Goal: Information Seeking & Learning: Learn about a topic

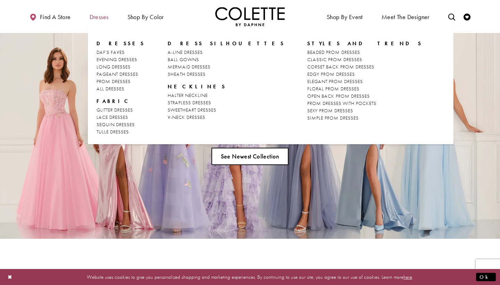
click at [104, 19] on span "Dresses" at bounding box center [99, 17] width 19 height 7
click at [189, 58] on span "BALL GOWNS" at bounding box center [183, 59] width 31 height 6
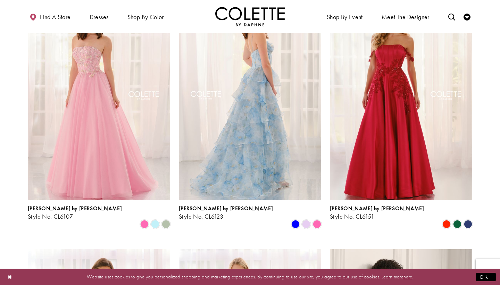
scroll to position [79, 0]
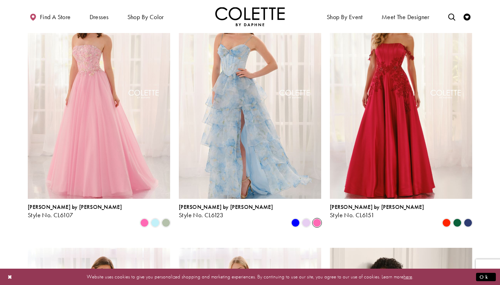
click at [319, 218] on span "Product List" at bounding box center [317, 222] width 8 height 8
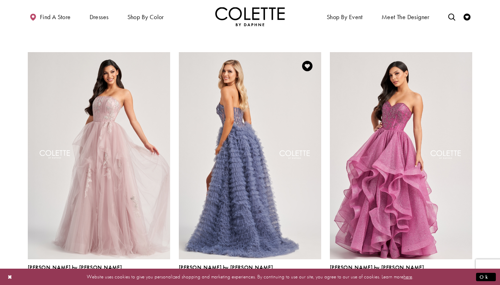
scroll to position [552, 0]
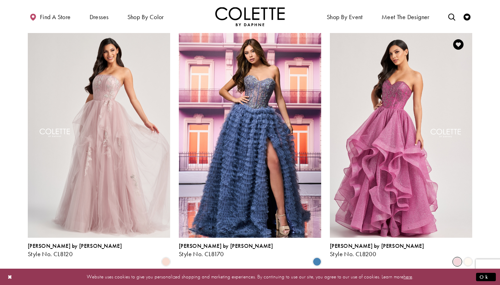
click at [460, 257] on span "Product List" at bounding box center [457, 261] width 8 height 8
click at [470, 257] on span "Product List" at bounding box center [468, 261] width 8 height 8
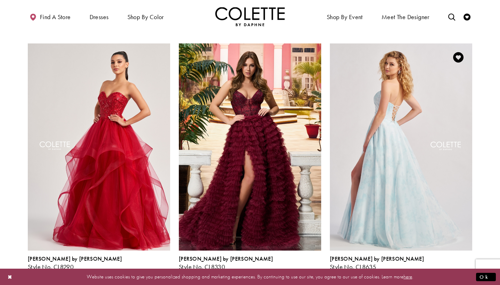
scroll to position [796, 0]
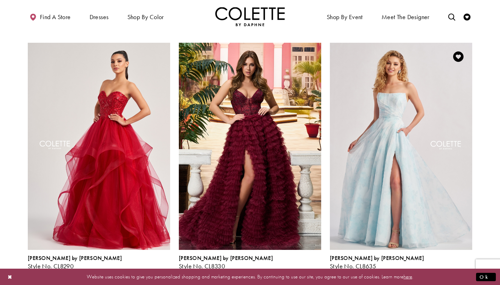
click at [465, 269] on span "Product List" at bounding box center [468, 273] width 8 height 8
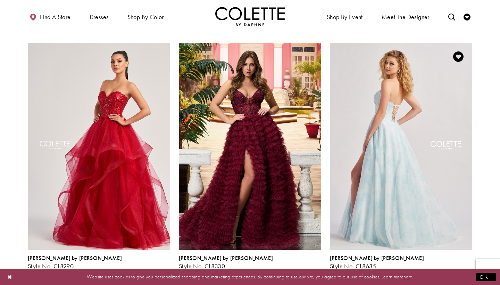
click at [410, 168] on img "Visit Colette by Daphne Style No. CL8635 Page" at bounding box center [401, 146] width 142 height 207
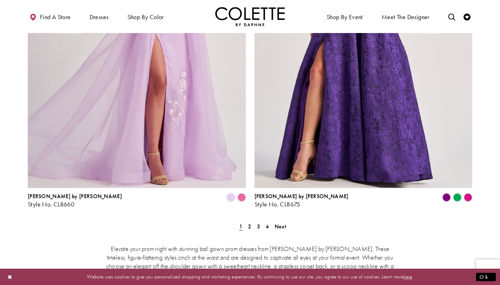
scroll to position [1225, 0]
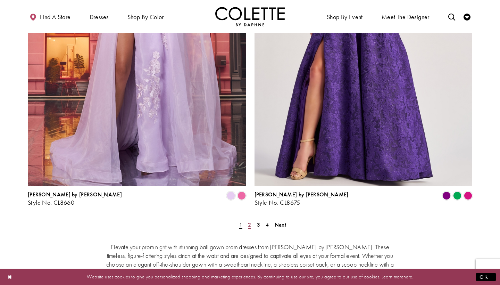
click at [248, 221] on span "2" at bounding box center [249, 224] width 3 height 7
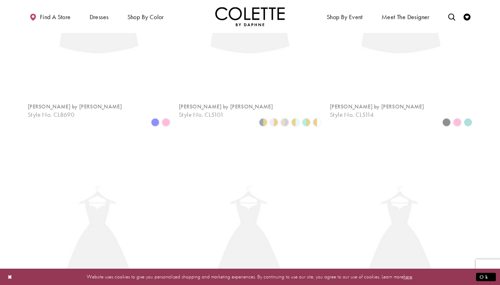
scroll to position [37, 0]
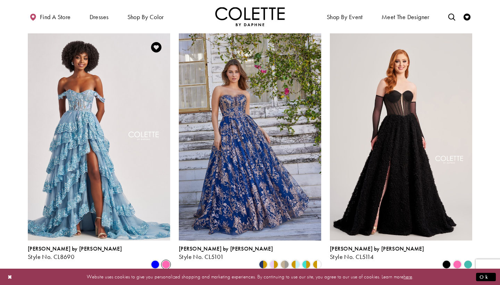
click at [167, 260] on span "Product List" at bounding box center [166, 264] width 8 height 8
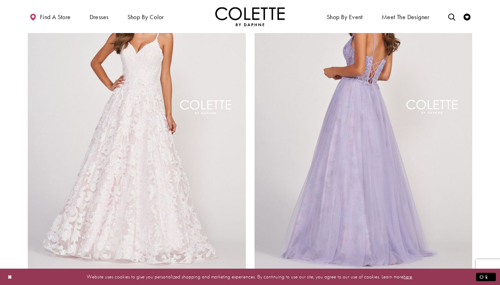
scroll to position [1137, 0]
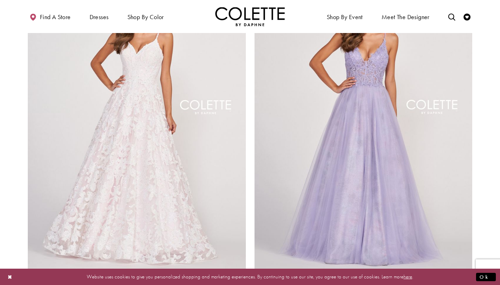
click at [469, 279] on span "Product List" at bounding box center [468, 283] width 8 height 8
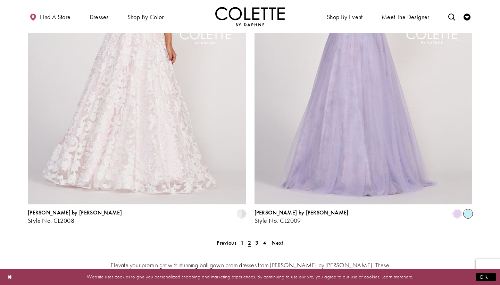
scroll to position [1255, 0]
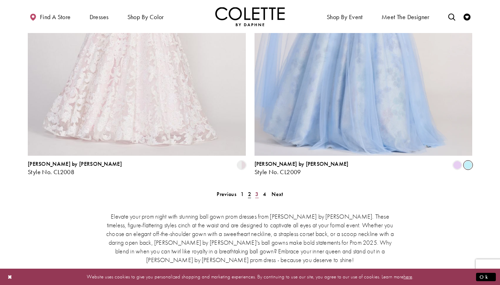
click at [256, 190] on span "3" at bounding box center [256, 193] width 3 height 7
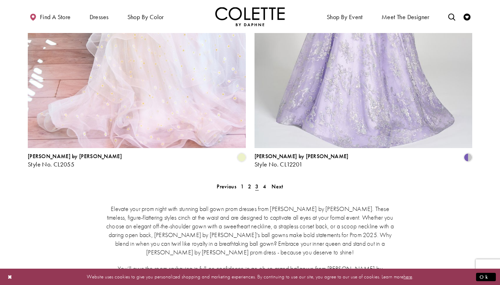
scroll to position [1282, 0]
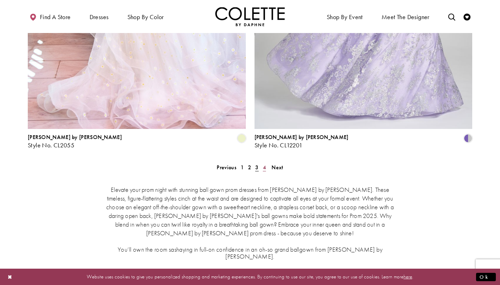
click at [265, 163] on span "4" at bounding box center [264, 166] width 3 height 7
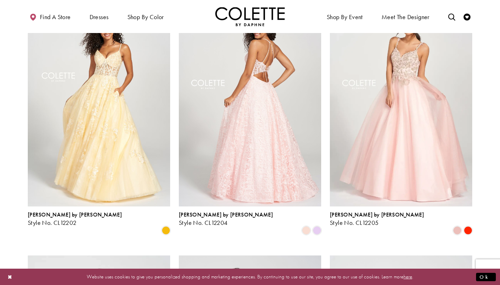
scroll to position [71, 0]
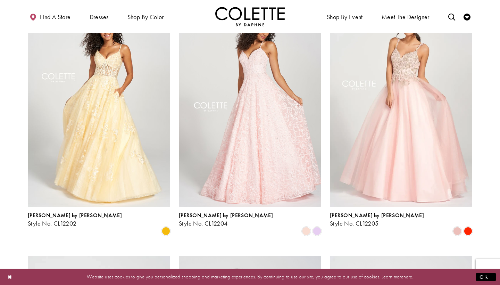
click at [126, 152] on img "Visit Colette by Daphne Style No. CL12202 Page" at bounding box center [99, 103] width 142 height 207
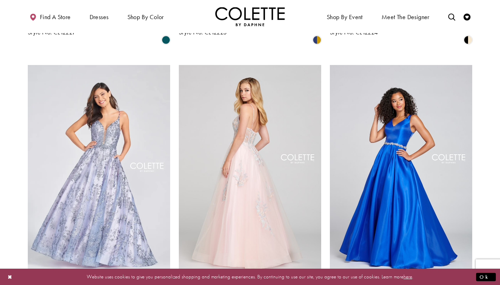
scroll to position [787, 0]
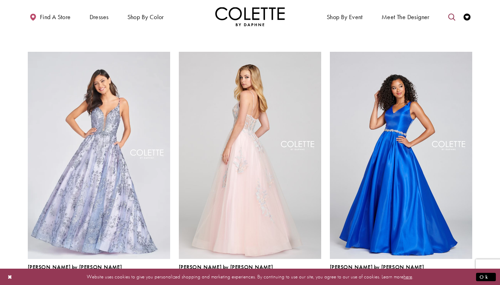
click at [451, 15] on icon "Toggle search" at bounding box center [451, 17] width 7 height 7
click at [435, 16] on input "Search" at bounding box center [416, 17] width 84 height 10
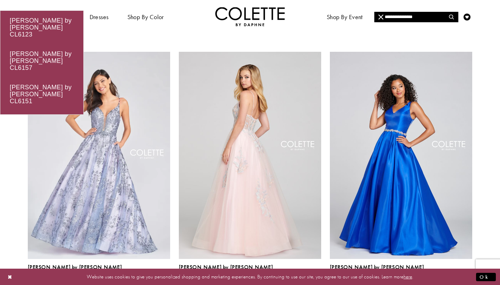
type input "**********"
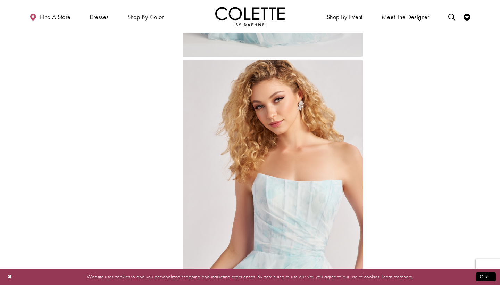
scroll to position [500, 0]
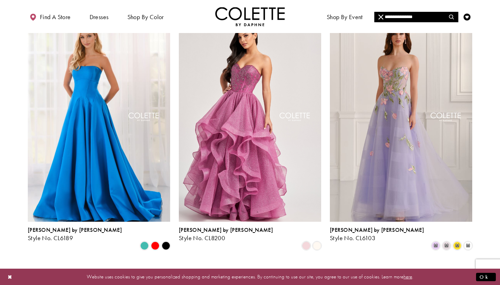
scroll to position [322, 0]
click at [319, 241] on span "Product List" at bounding box center [317, 245] width 8 height 8
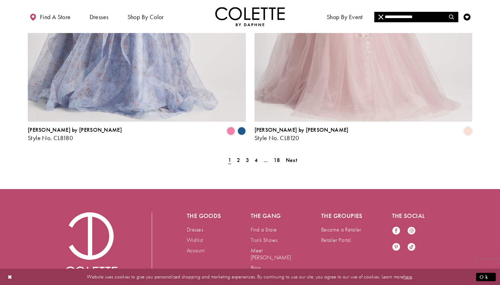
scroll to position [1305, 0]
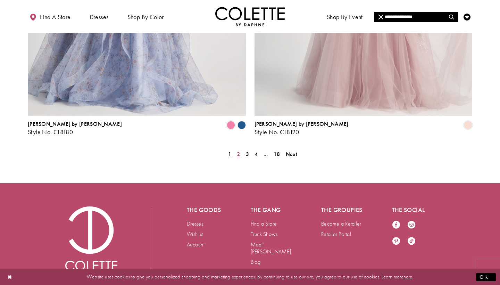
click at [238, 150] on span "2" at bounding box center [238, 153] width 3 height 7
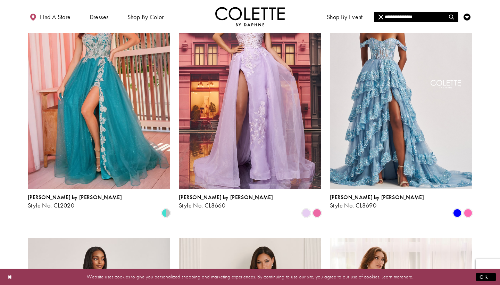
scroll to position [350, 0]
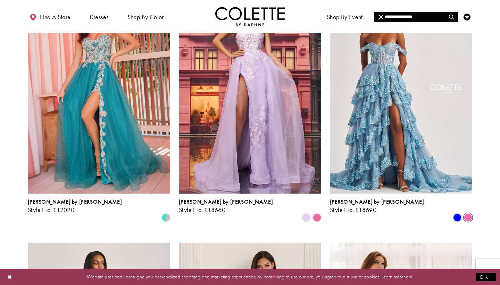
click at [468, 213] on span "Product List" at bounding box center [468, 217] width 8 height 8
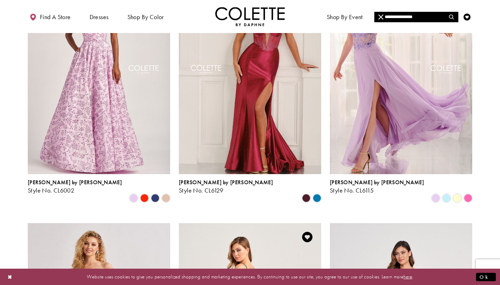
scroll to position [598, 0]
